Goal: Transaction & Acquisition: Purchase product/service

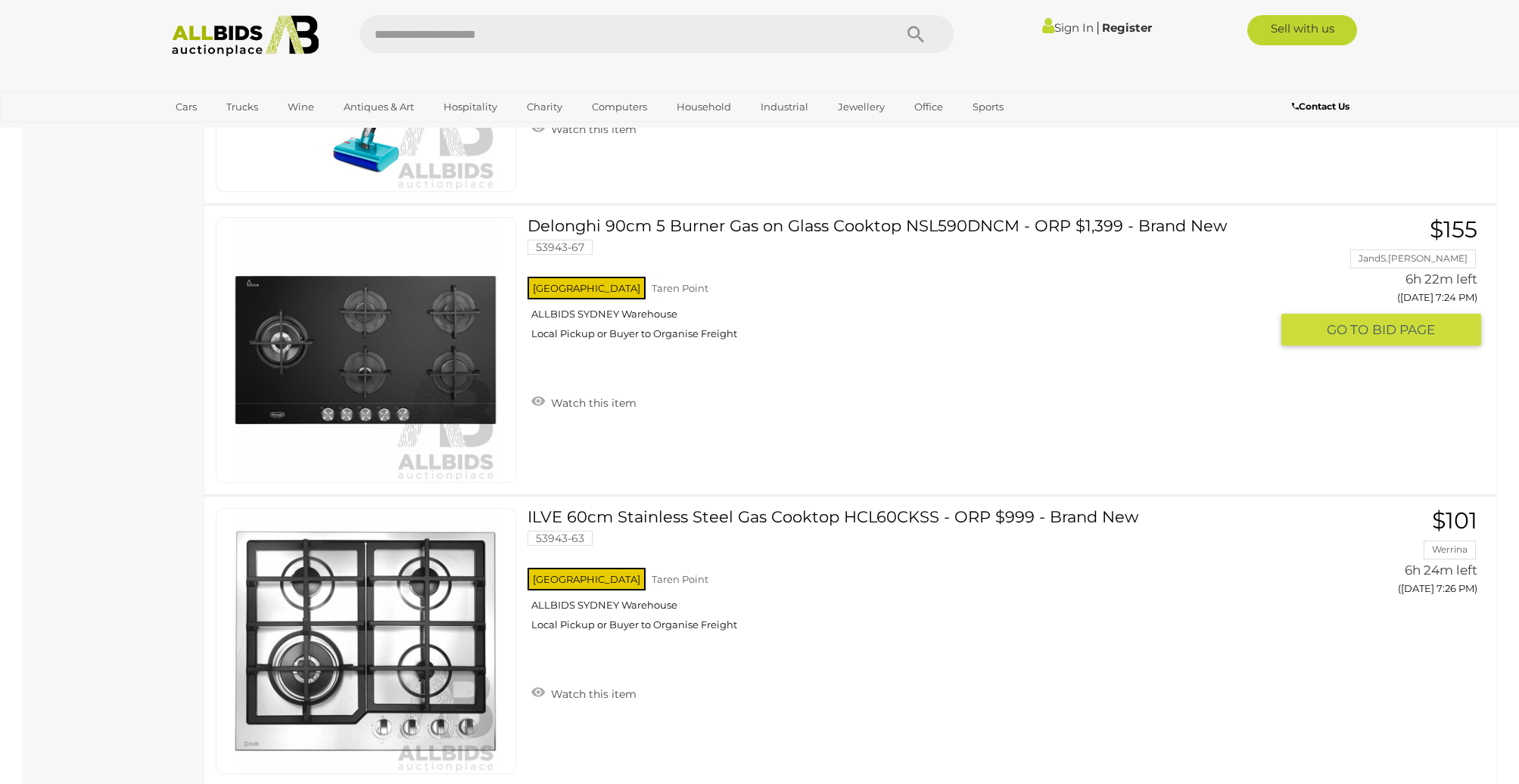
scroll to position [3783, 0]
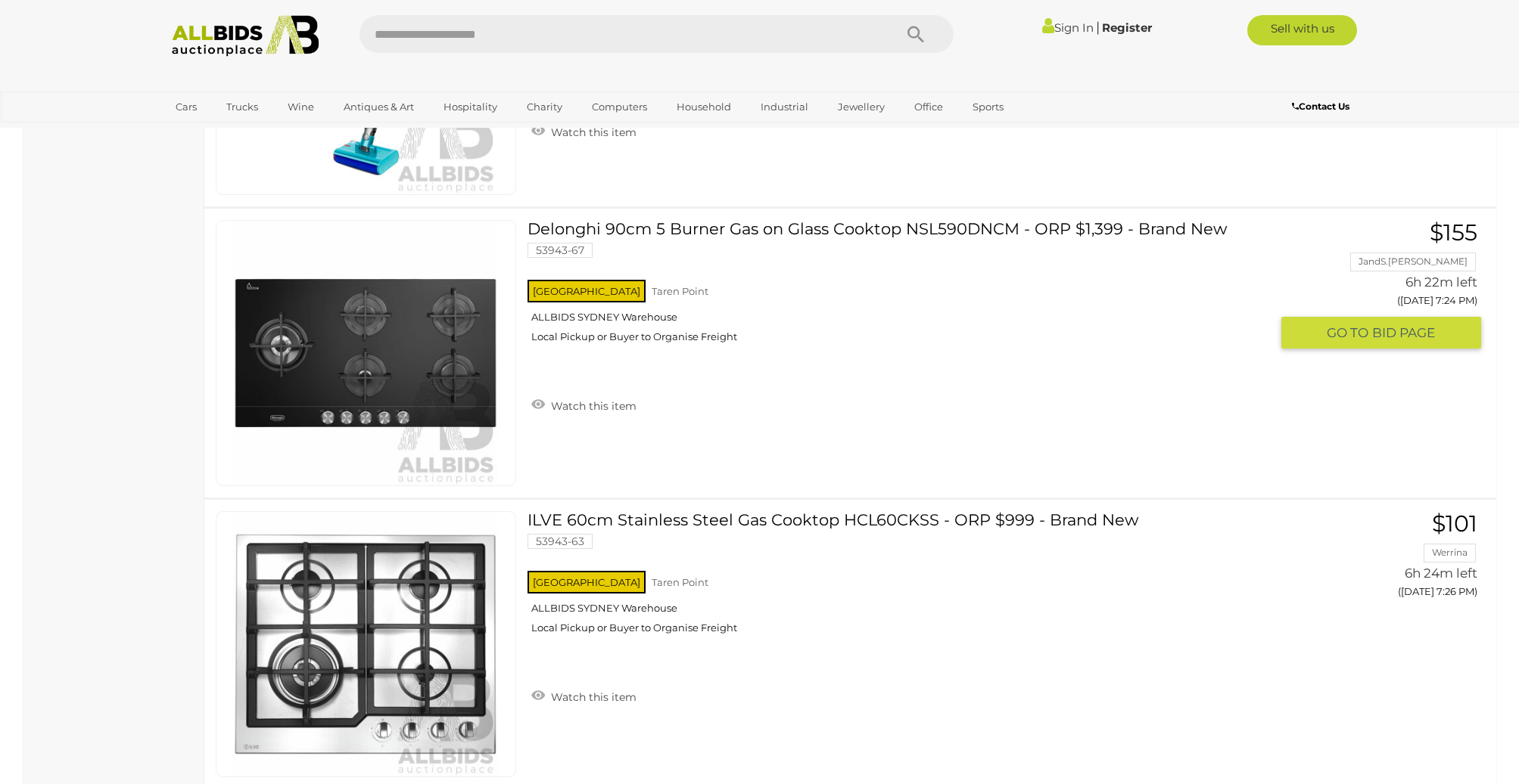
click at [809, 227] on link "Delonghi 90cm 5 Burner Gas on Glass Cooktop NSL590DNCM - ORP $1,399 - Brand New…" at bounding box center [904, 287] width 731 height 135
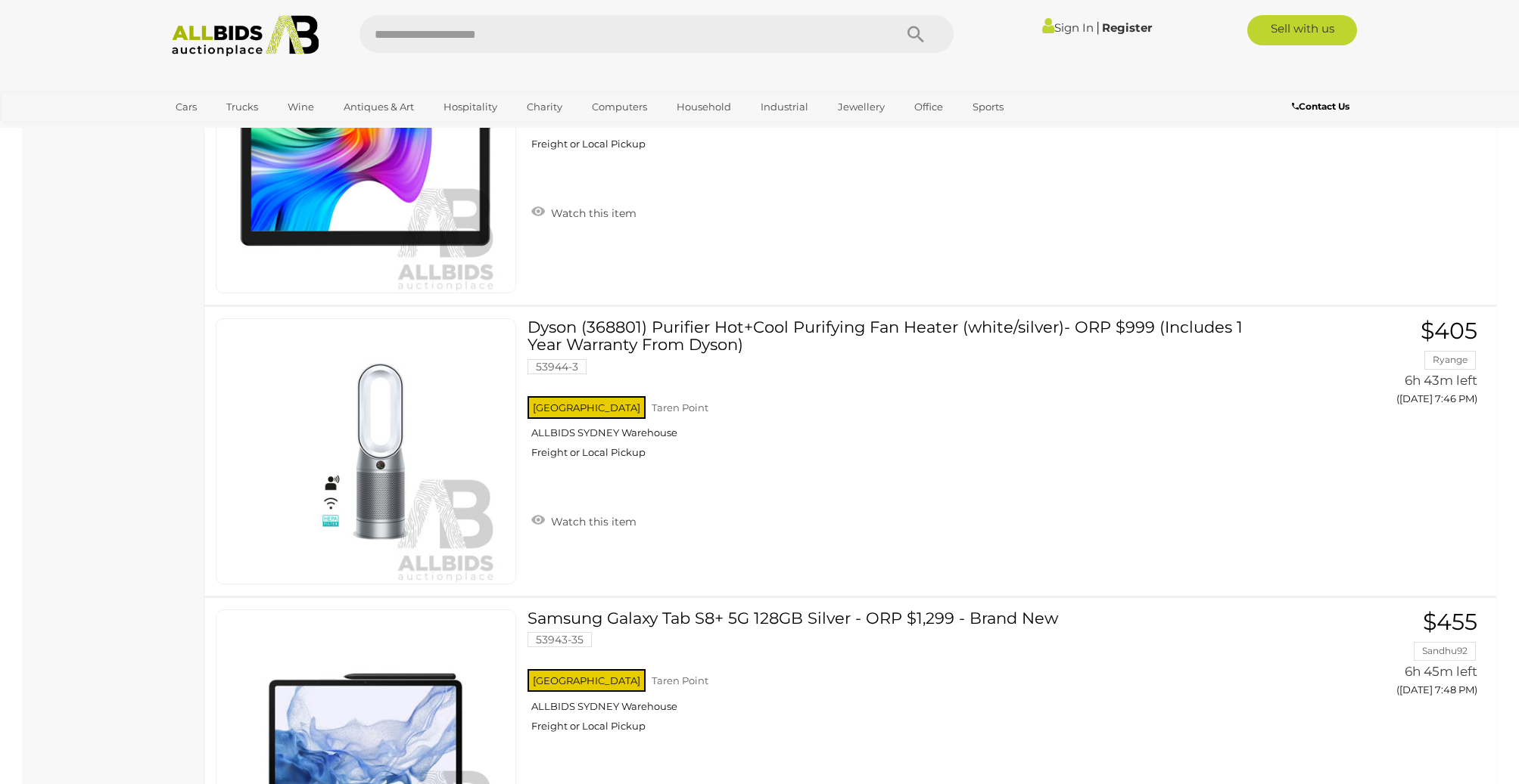
scroll to position [6888, 0]
